Goal: Task Accomplishment & Management: Use online tool/utility

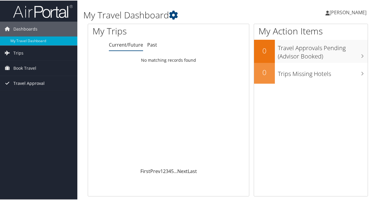
click at [35, 86] on span "Travel Approval" at bounding box center [28, 83] width 31 height 15
click at [18, 50] on span "Trips" at bounding box center [18, 52] width 10 height 15
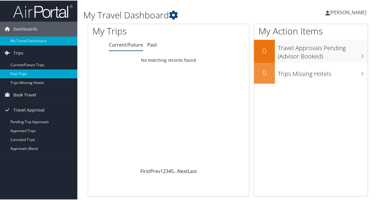
click at [15, 73] on link "Past Trips" at bounding box center [38, 73] width 77 height 9
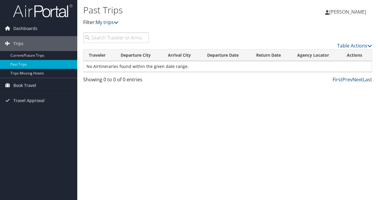
click at [119, 22] on icon at bounding box center [116, 22] width 5 height 5
click at [368, 45] on icon at bounding box center [369, 45] width 5 height 5
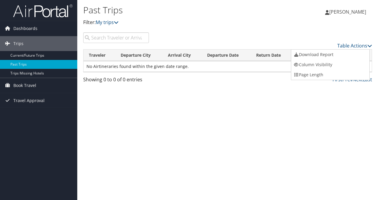
click at [210, 134] on div at bounding box center [189, 100] width 378 height 200
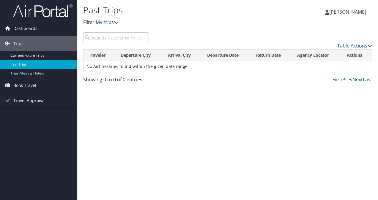
click at [34, 98] on span "Travel Approval" at bounding box center [28, 100] width 31 height 15
click at [26, 85] on span "Book Travel" at bounding box center [24, 85] width 23 height 15
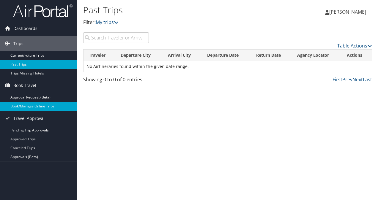
click at [27, 107] on link "Book/Manage Online Trips" at bounding box center [38, 106] width 77 height 9
